Goal: Information Seeking & Learning: Compare options

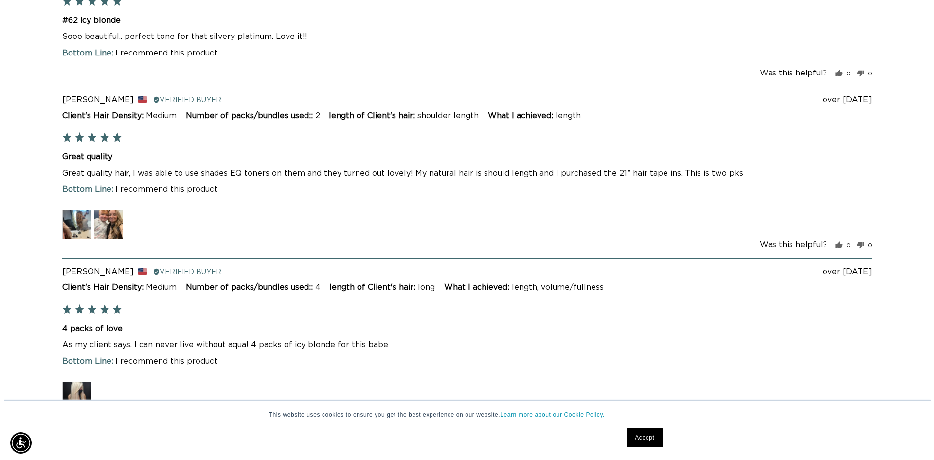
scroll to position [0, 1715]
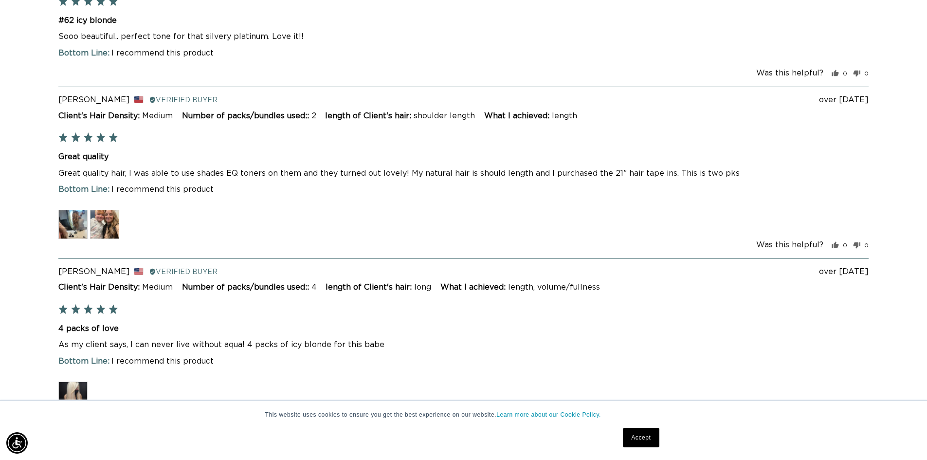
click at [68, 216] on img at bounding box center [72, 224] width 29 height 29
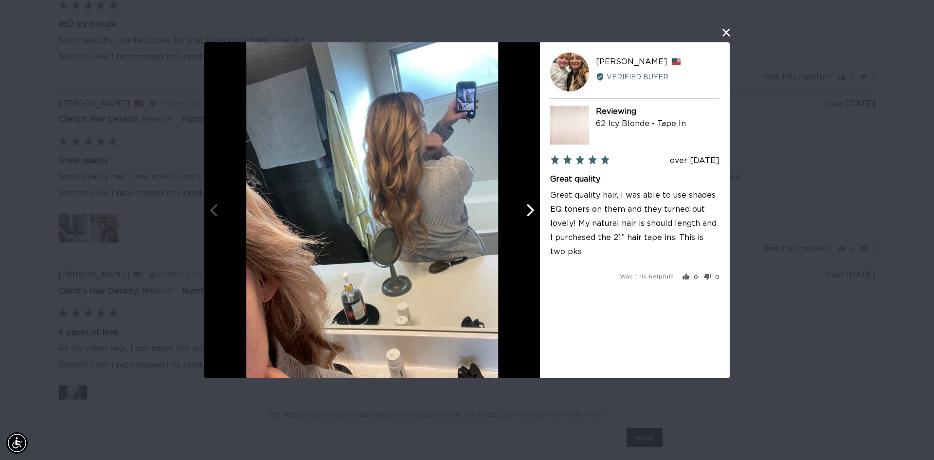
scroll to position [0, 0]
click at [533, 212] on icon "Next" at bounding box center [529, 210] width 13 height 13
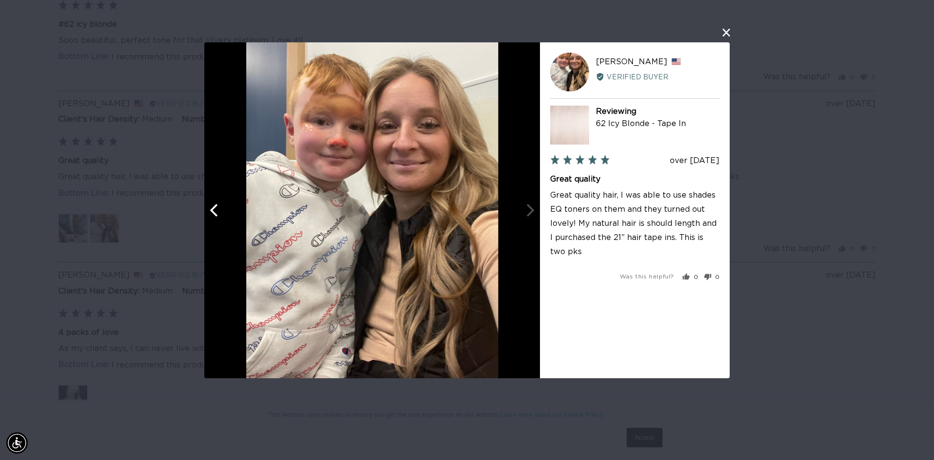
scroll to position [0, 865]
click at [533, 212] on div at bounding box center [372, 210] width 336 height 336
click at [729, 25] on div "User-Uploaded Media Gallery VR Vanessa R. Reviewed by Vanessa R., from United S…" at bounding box center [467, 230] width 934 height 460
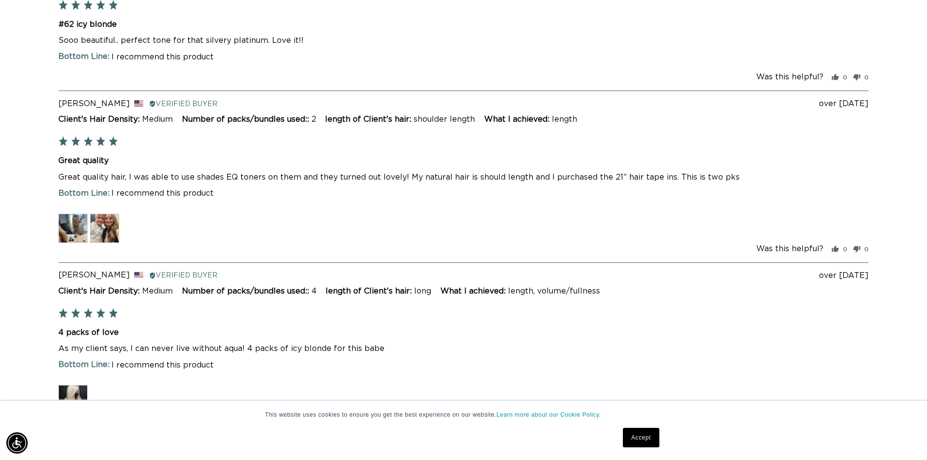
scroll to position [0, 1715]
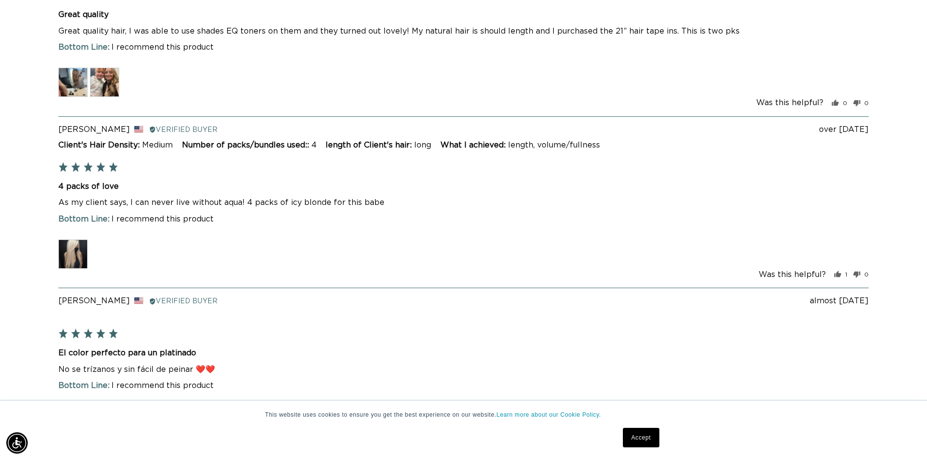
click at [67, 241] on img at bounding box center [72, 253] width 29 height 29
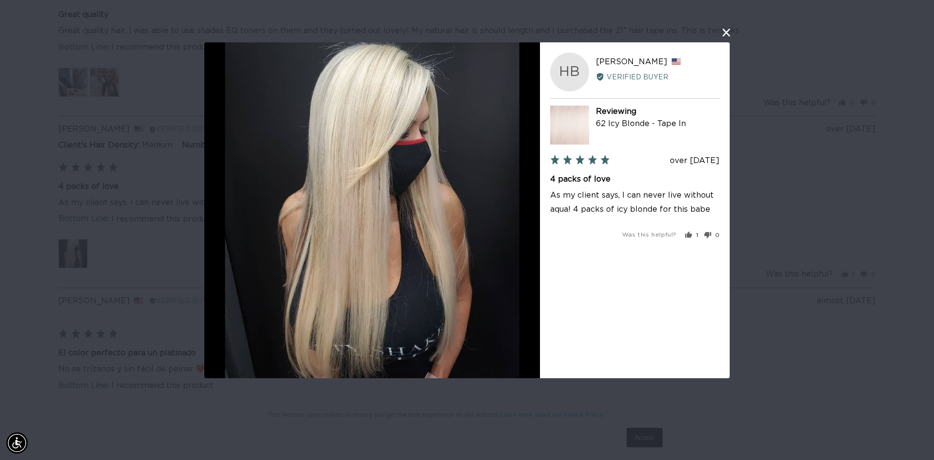
scroll to position [0, 0]
click at [727, 30] on button "close this modal window" at bounding box center [726, 33] width 12 height 12
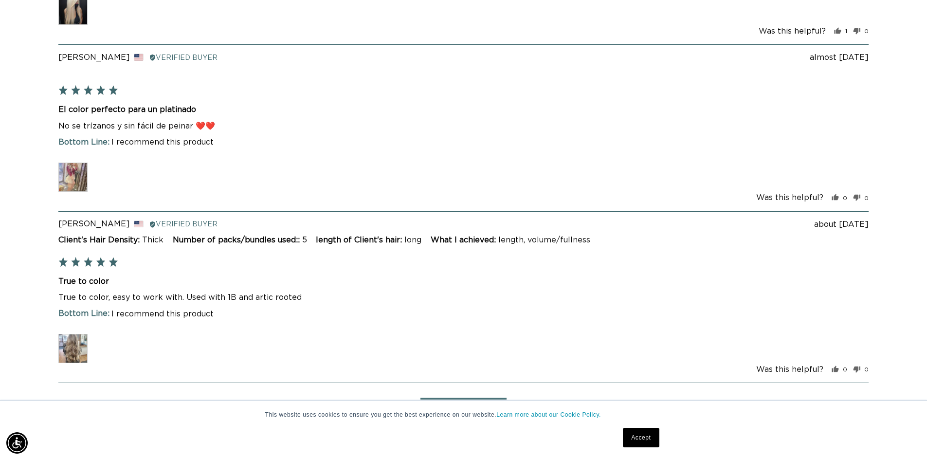
scroll to position [0, 858]
click at [66, 172] on img at bounding box center [72, 176] width 29 height 29
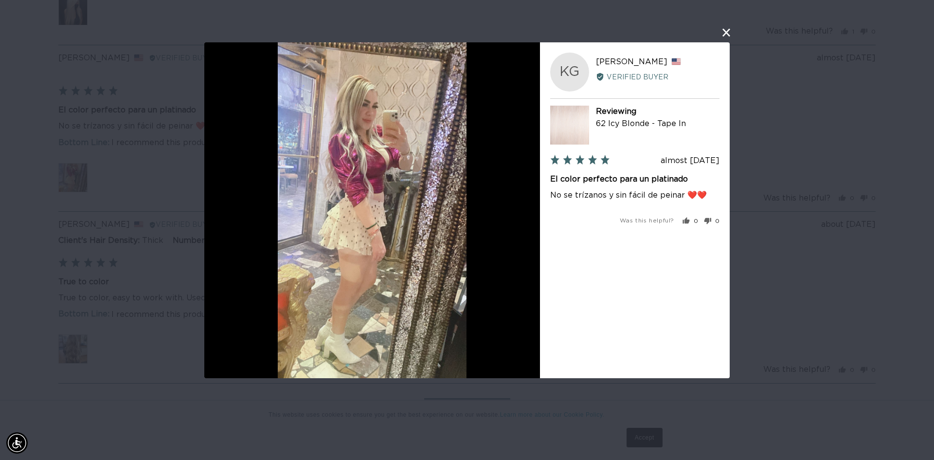
scroll to position [0, 1730]
click at [724, 33] on button "close this modal window" at bounding box center [726, 33] width 12 height 12
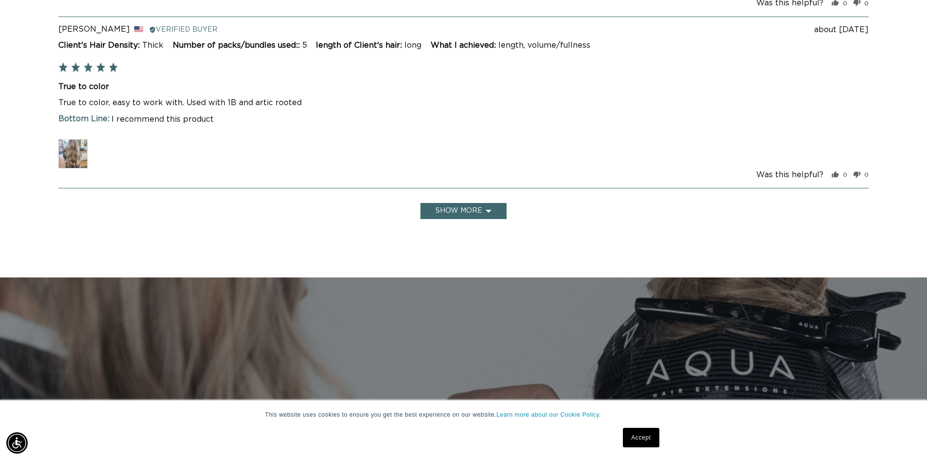
scroll to position [0, 0]
click at [67, 154] on img at bounding box center [72, 154] width 29 height 29
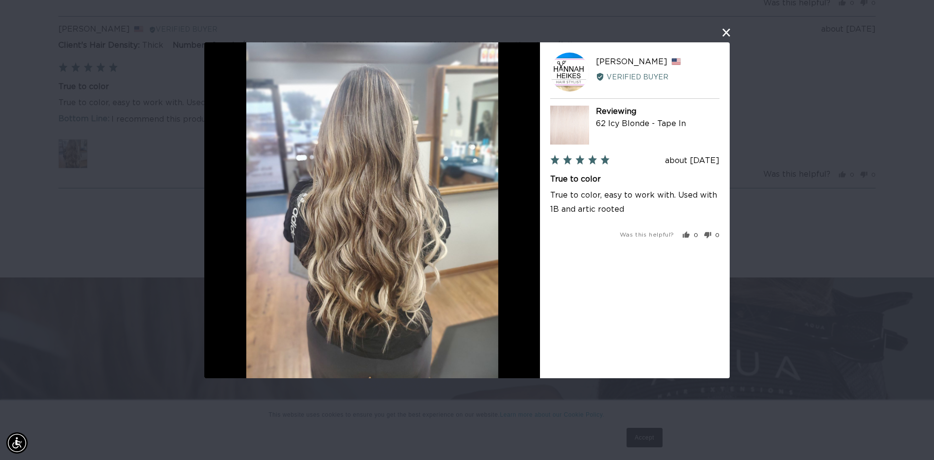
scroll to position [0, 1730]
click at [723, 28] on button "close this modal window" at bounding box center [726, 33] width 12 height 12
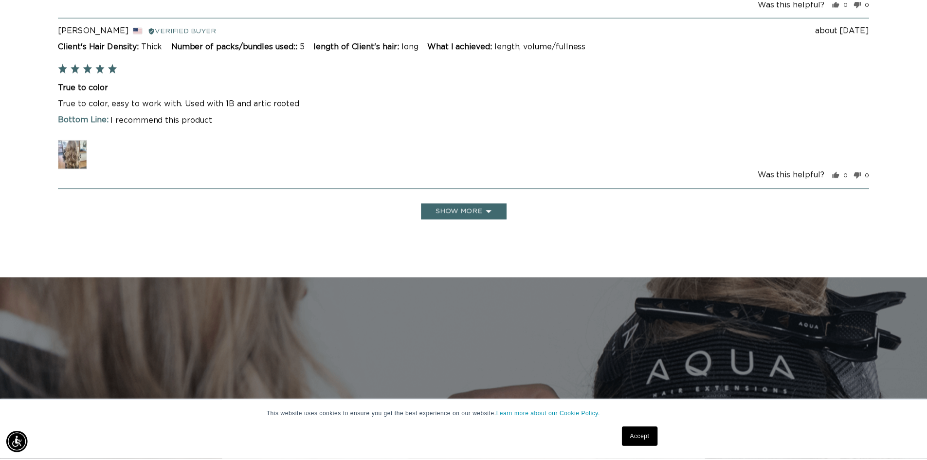
scroll to position [0, 0]
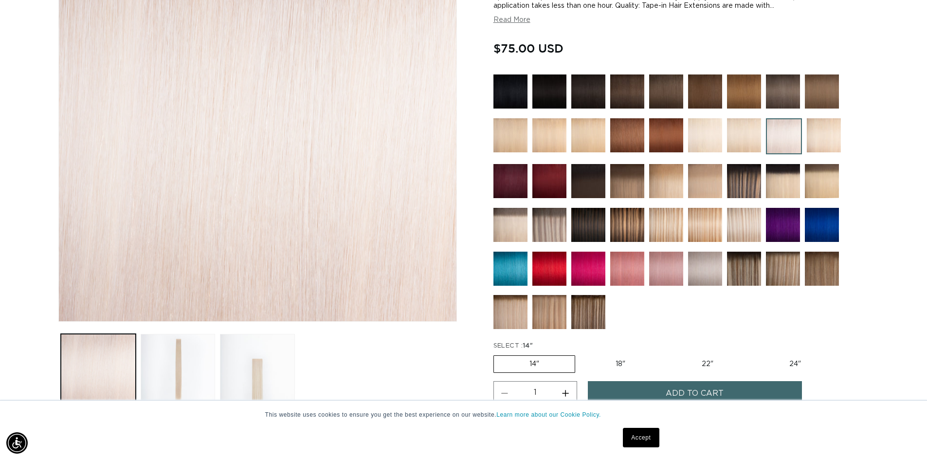
click at [592, 278] on img at bounding box center [588, 268] width 34 height 34
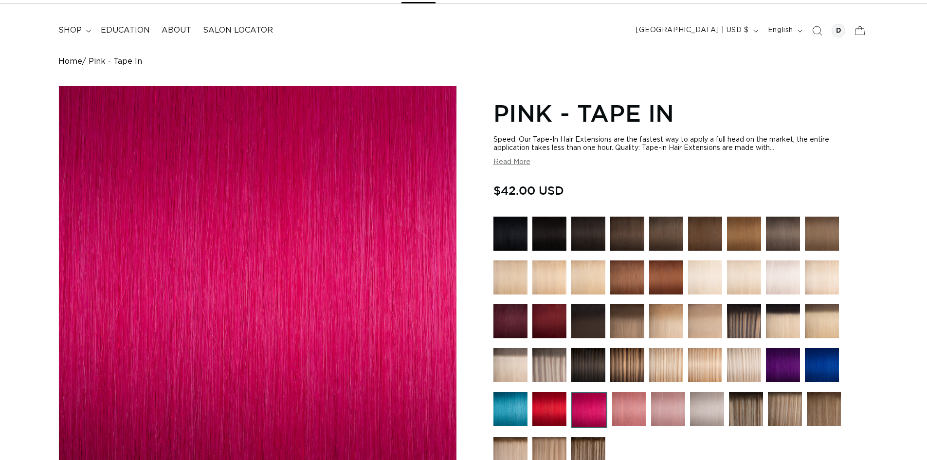
click at [521, 272] on img at bounding box center [510, 277] width 34 height 34
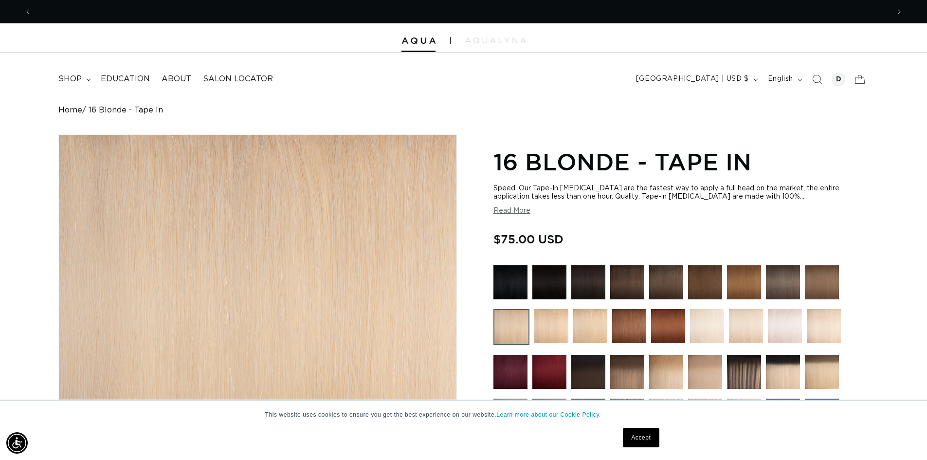
scroll to position [0, 858]
click at [552, 320] on img at bounding box center [551, 326] width 34 height 34
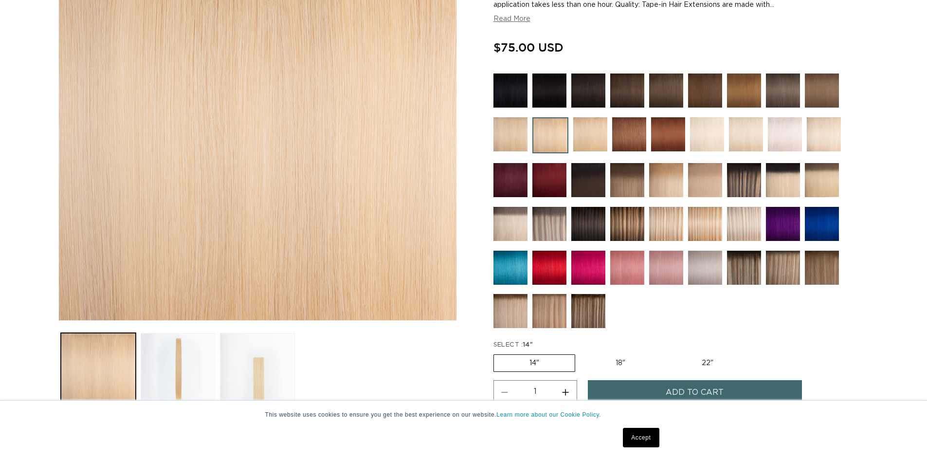
scroll to position [195, 0]
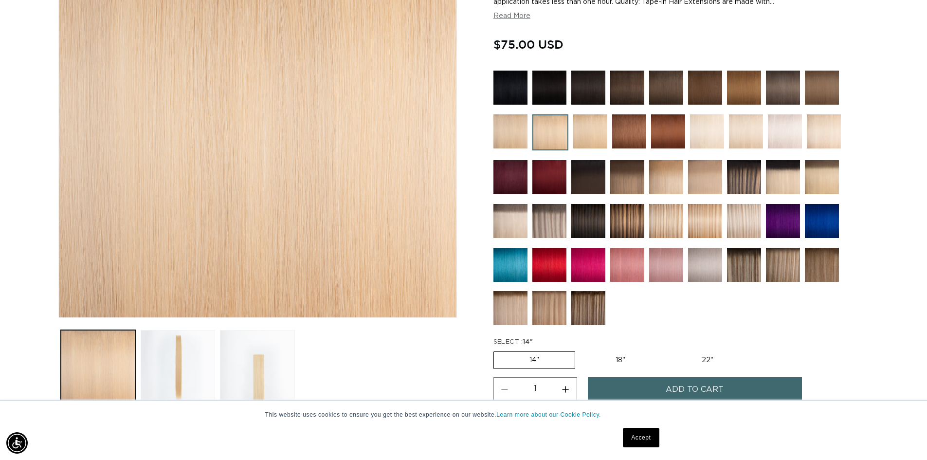
click at [778, 129] on img at bounding box center [785, 131] width 34 height 34
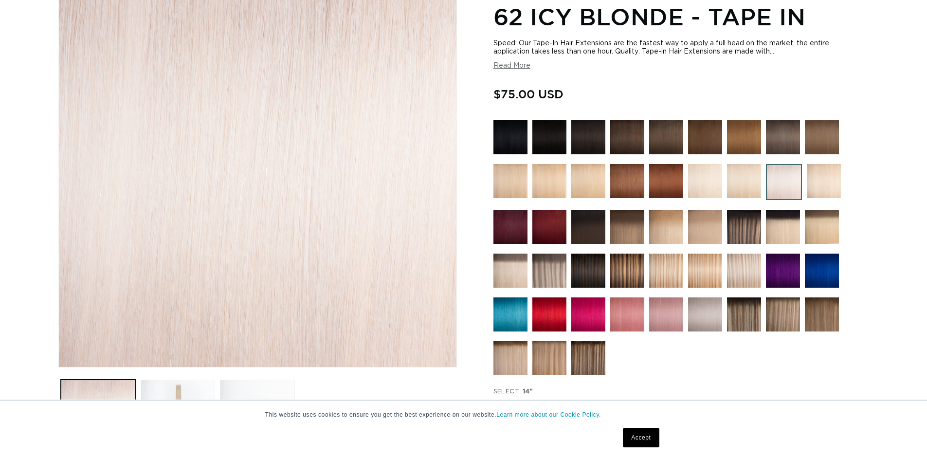
scroll to position [146, 0]
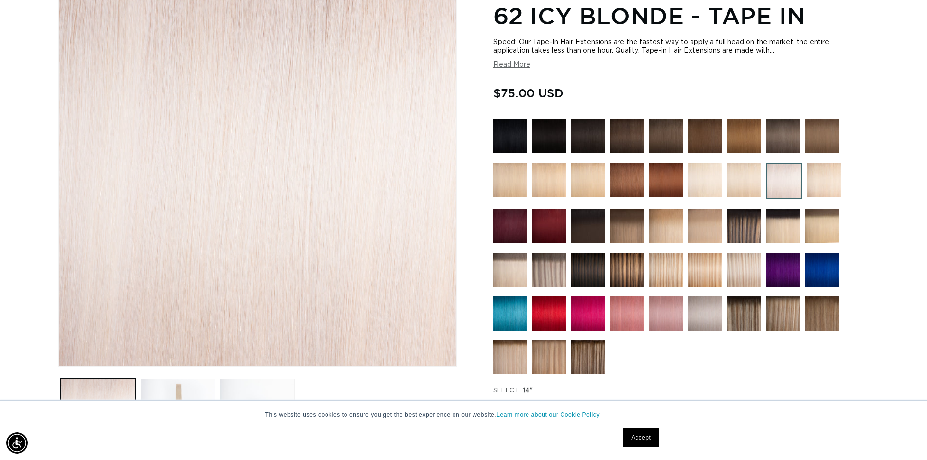
click at [598, 313] on img at bounding box center [588, 313] width 34 height 34
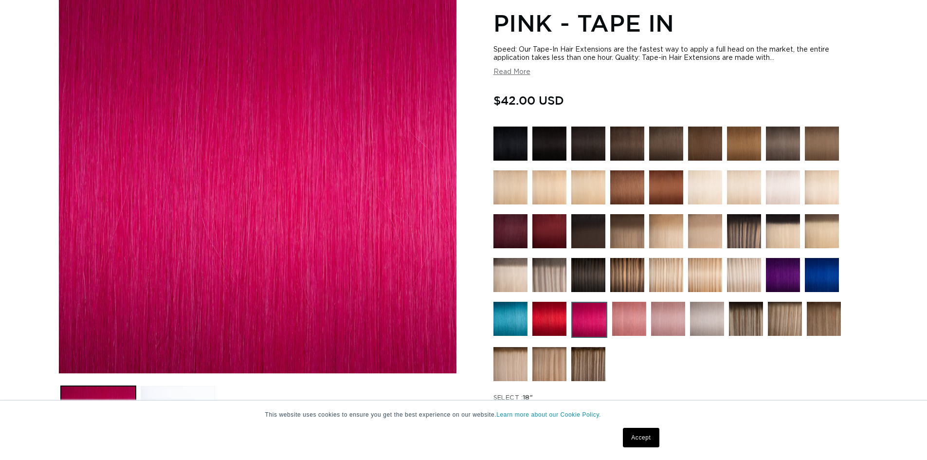
scroll to position [146, 0]
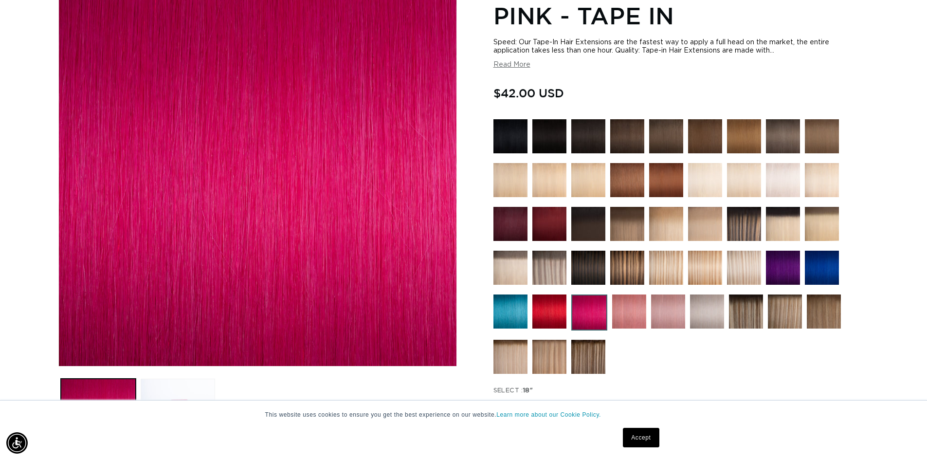
click at [785, 254] on img at bounding box center [783, 268] width 34 height 34
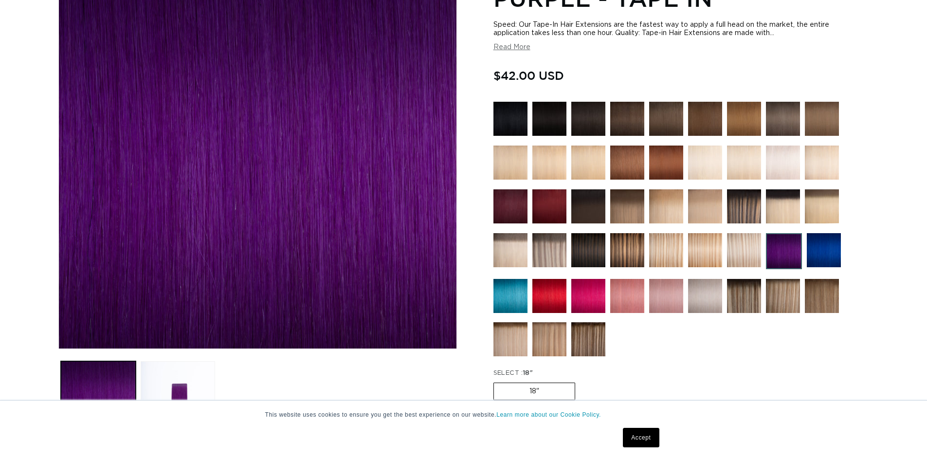
scroll to position [195, 0]
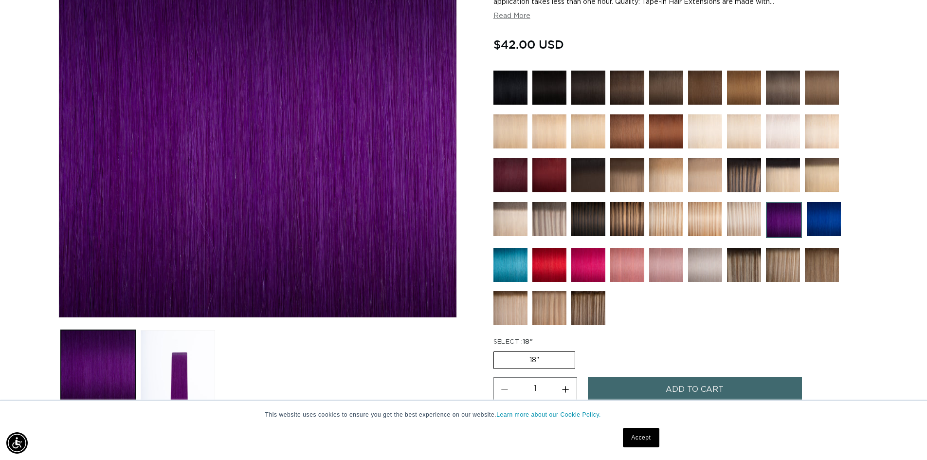
click at [819, 222] on img at bounding box center [824, 219] width 34 height 34
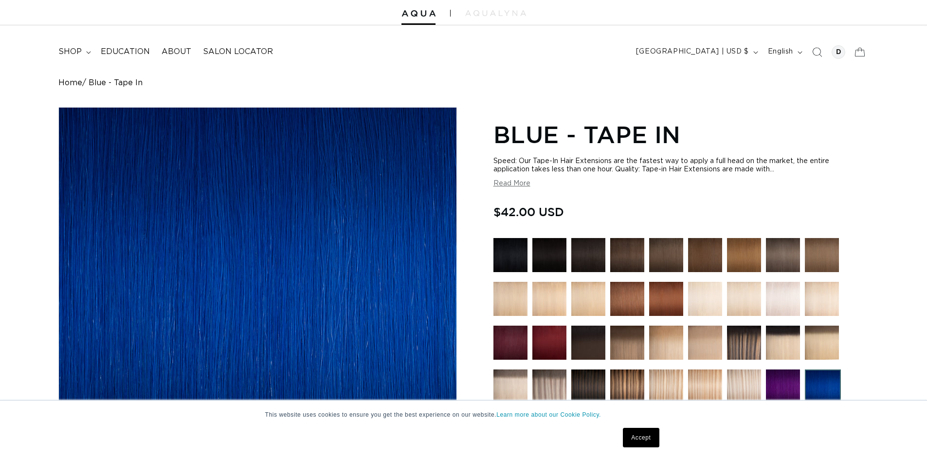
scroll to position [195, 0]
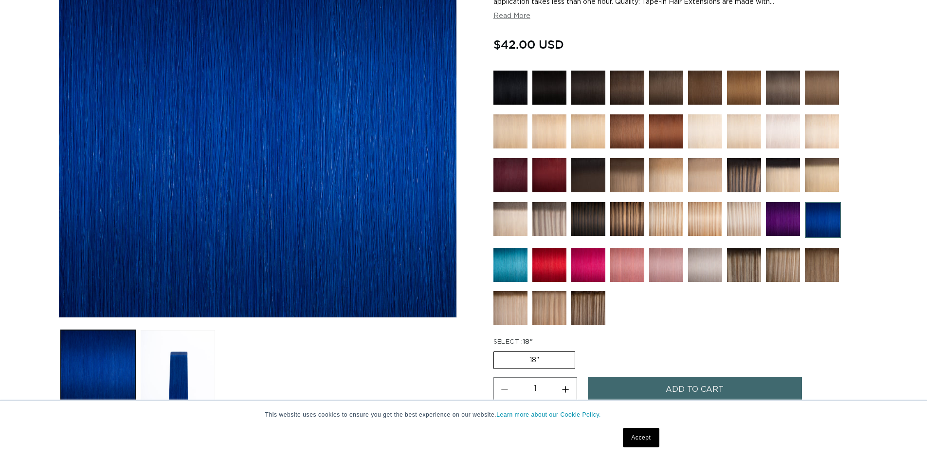
click at [505, 259] on img at bounding box center [510, 265] width 34 height 34
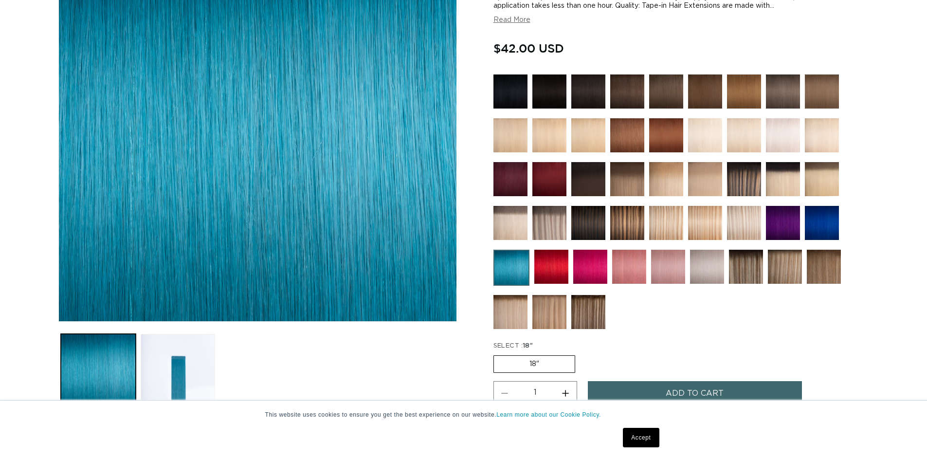
scroll to position [195, 0]
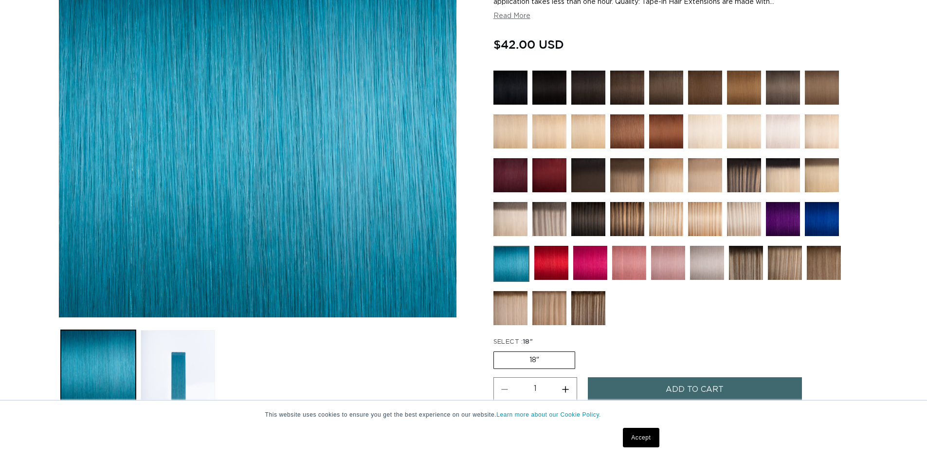
click at [567, 266] on img at bounding box center [551, 263] width 34 height 34
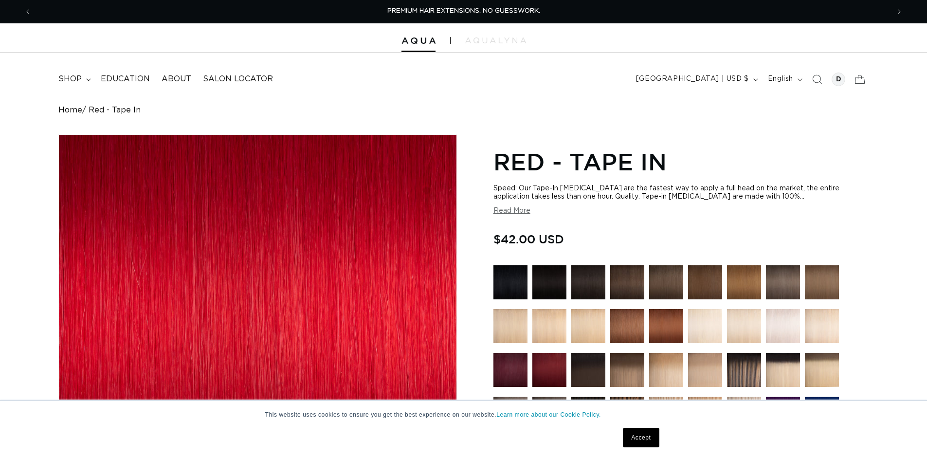
click at [773, 328] on img at bounding box center [783, 326] width 34 height 34
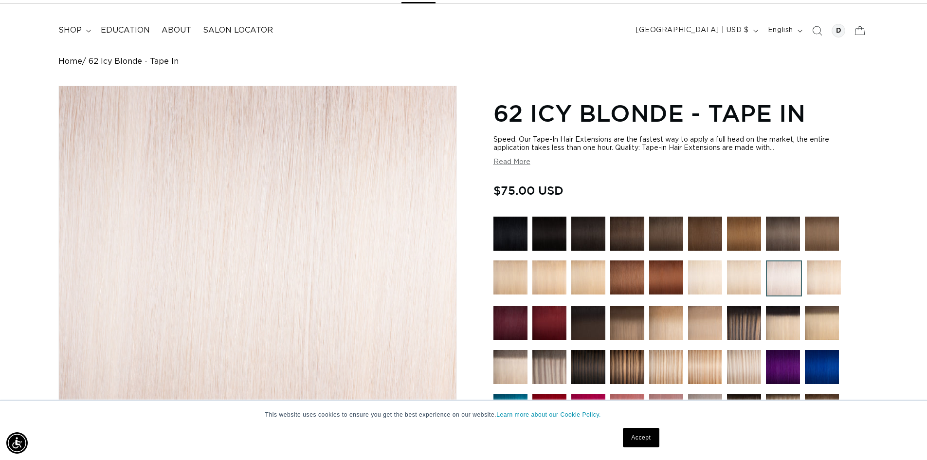
scroll to position [0, 858]
